Goal: Task Accomplishment & Management: Manage account settings

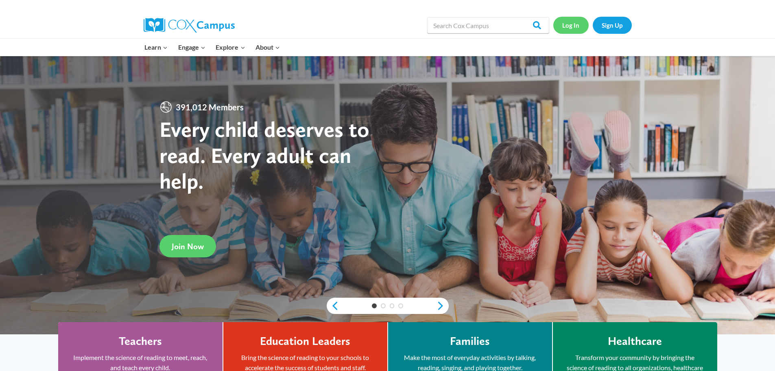
click at [575, 24] on link "Log In" at bounding box center [571, 25] width 35 height 17
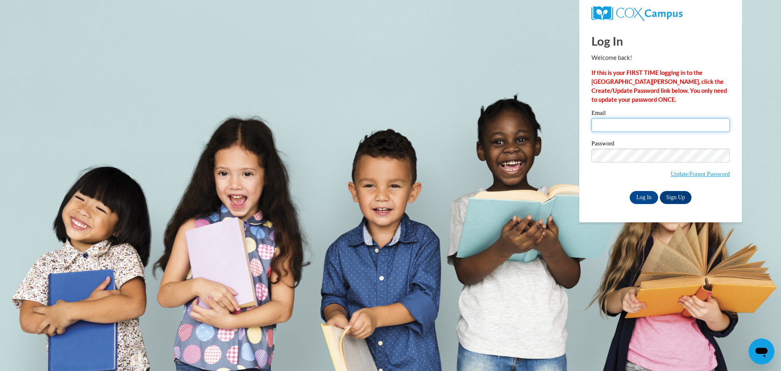
click at [629, 127] on input "Email" at bounding box center [661, 125] width 138 height 14
type input "[EMAIL_ADDRESS][DOMAIN_NAME]"
click at [630, 191] on input "Log In" at bounding box center [644, 197] width 28 height 13
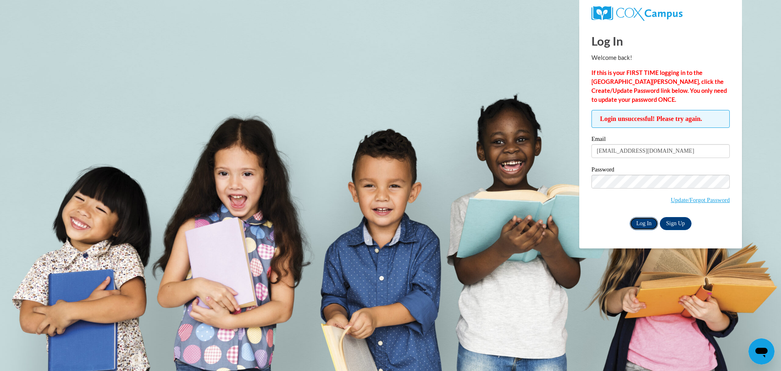
click at [651, 223] on input "Log In" at bounding box center [644, 223] width 28 height 13
